Goal: Browse casually: Explore the website without a specific task or goal

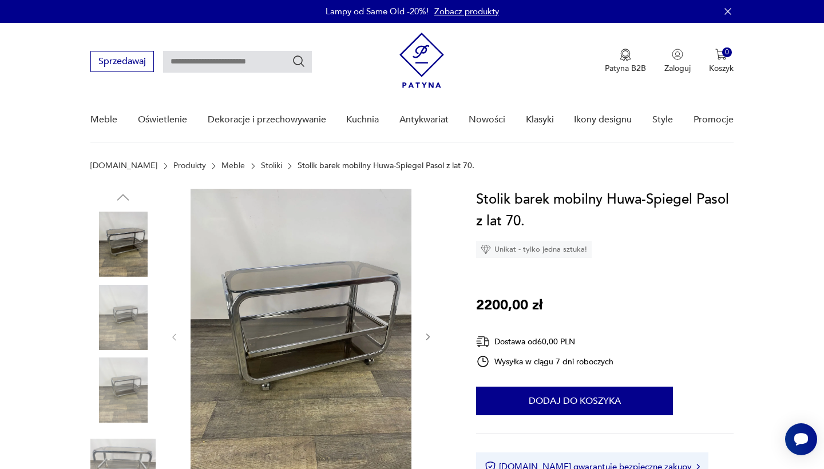
click at [427, 339] on icon "button" at bounding box center [428, 337] width 10 height 10
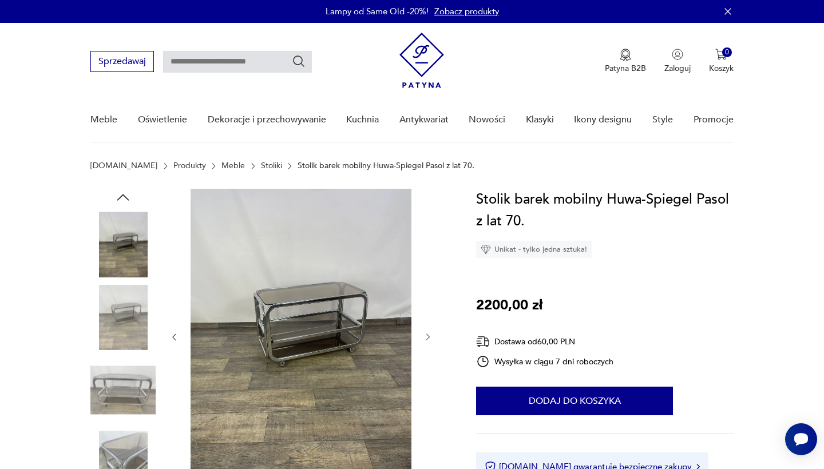
click at [427, 338] on icon "button" at bounding box center [428, 337] width 10 height 10
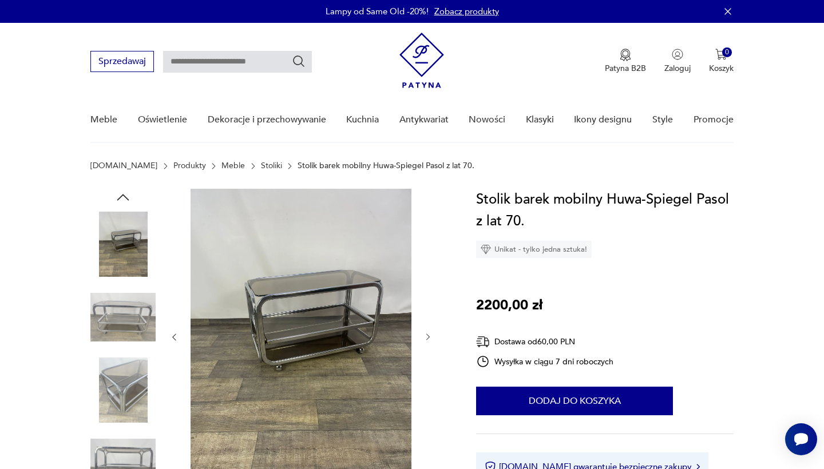
click at [427, 338] on icon "button" at bounding box center [428, 337] width 10 height 10
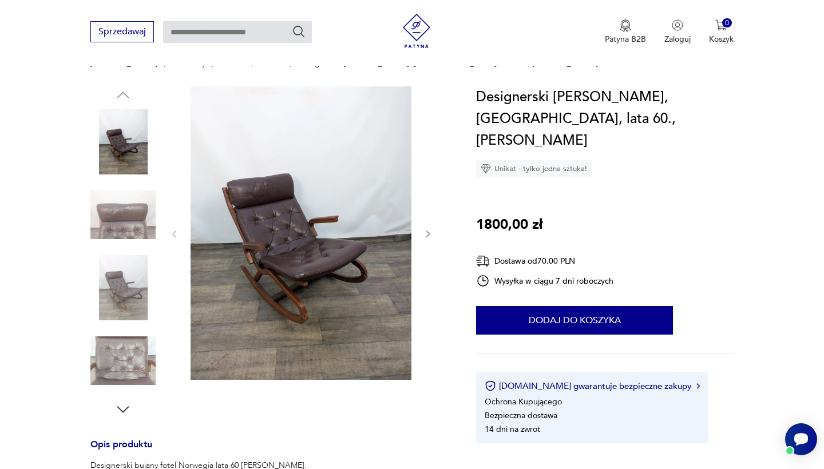
scroll to position [108, 0]
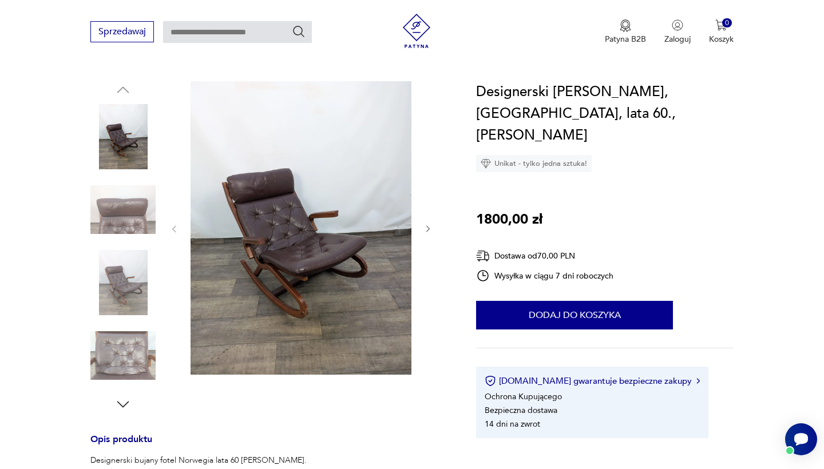
click at [136, 222] on img at bounding box center [122, 209] width 65 height 65
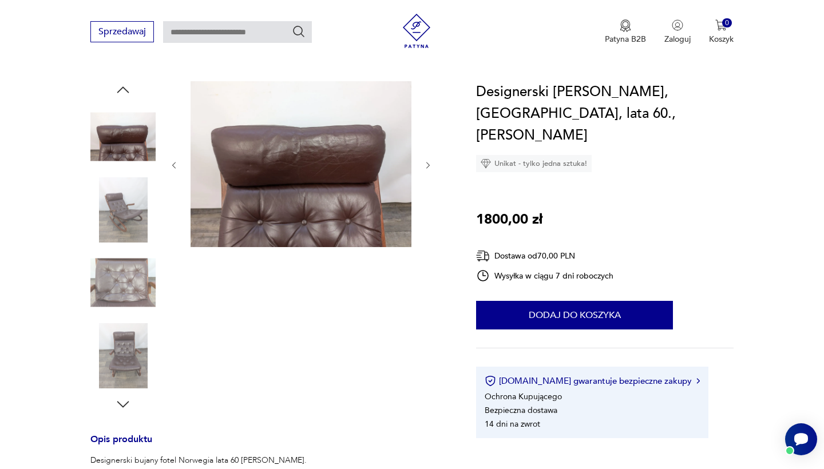
click at [133, 225] on img at bounding box center [122, 209] width 65 height 65
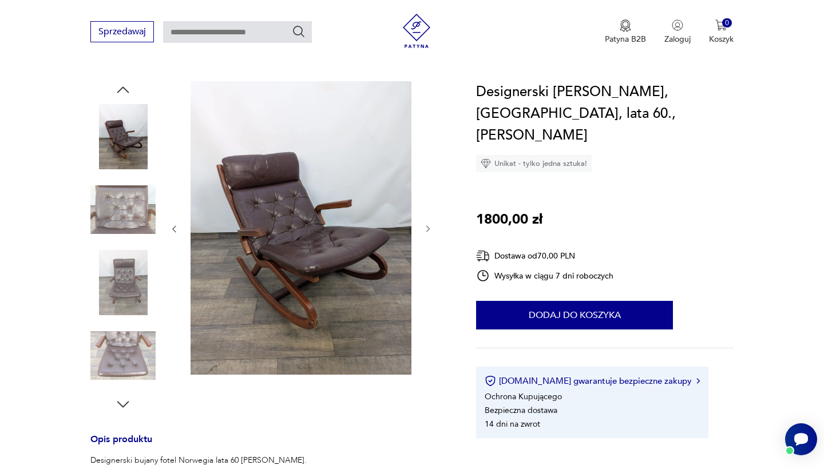
click at [133, 226] on img at bounding box center [122, 209] width 65 height 65
